Goal: Navigation & Orientation: Find specific page/section

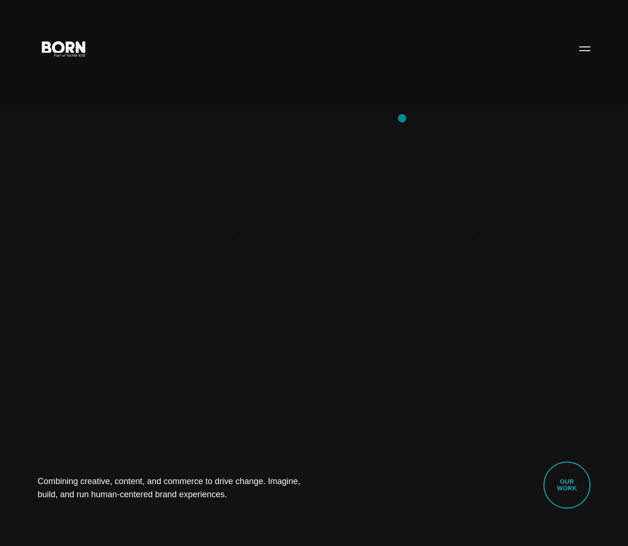
click at [402, 118] on div "Combining creative, content, and commerce to drive change. Imagine, build, and …" at bounding box center [314, 273] width 628 height 546
click at [315, 83] on div "Combining creative, content, and commerce to drive change. Imagine, build, and …" at bounding box center [314, 273] width 628 height 546
